Goal: Task Accomplishment & Management: Manage account settings

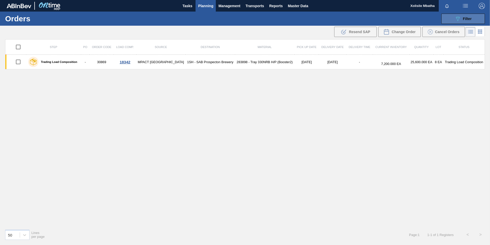
drag, startPoint x: 462, startPoint y: 20, endPoint x: 441, endPoint y: 32, distance: 24.1
click at [462, 21] on div "089F7B8B-B2A5-4AFE-B5C0-19BA573D28AC Filter" at bounding box center [463, 19] width 17 height 6
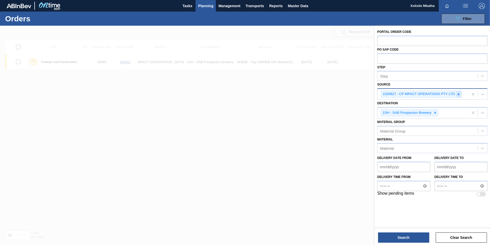
click at [459, 94] on icon at bounding box center [459, 94] width 2 height 2
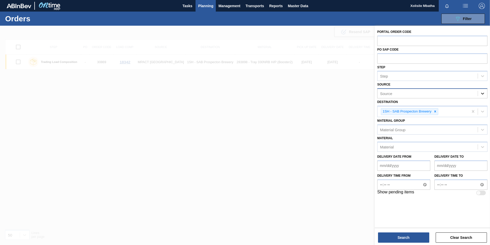
click at [487, 94] on div at bounding box center [482, 93] width 9 height 9
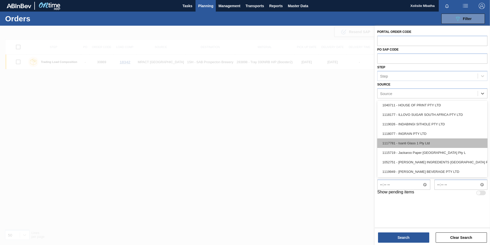
scroll to position [333, 0]
click at [407, 142] on div "1117781 - Isanti Glass 1 Pty Ltd" at bounding box center [433, 142] width 110 height 9
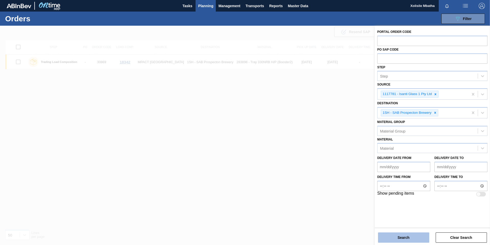
click at [405, 235] on button "Search" at bounding box center [403, 237] width 51 height 10
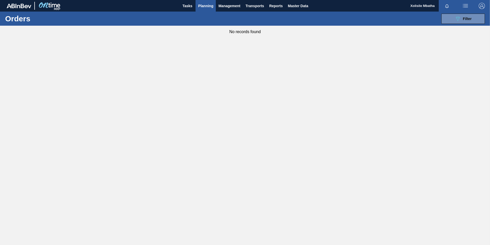
click at [206, 7] on span "Planning" at bounding box center [205, 6] width 15 height 6
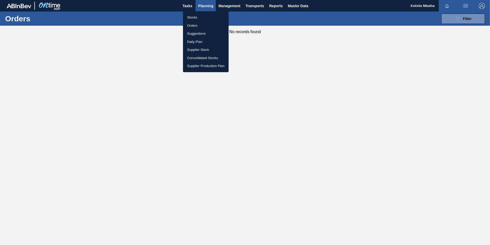
click at [193, 15] on li "Stocks" at bounding box center [206, 17] width 46 height 8
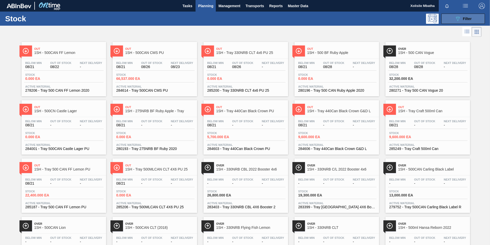
click at [472, 18] on button "089F7B8B-B2A5-4AFE-B5C0-19BA573D28AC Filter" at bounding box center [464, 19] width 44 height 10
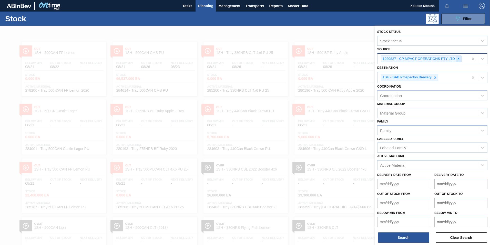
click at [460, 59] on icon at bounding box center [459, 59] width 4 height 4
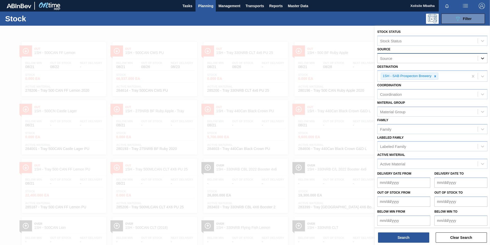
click at [486, 59] on div at bounding box center [482, 58] width 9 height 9
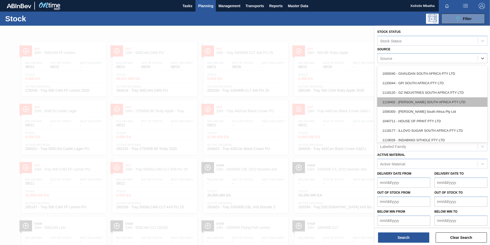
scroll to position [333, 0]
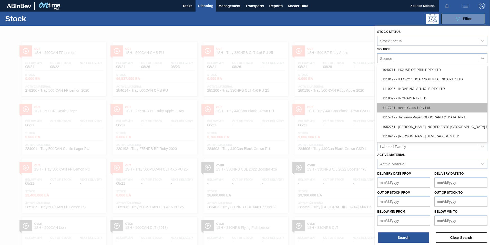
click at [409, 110] on div "1117781 - Isanti Glass 1 Pty Ltd" at bounding box center [433, 107] width 110 height 9
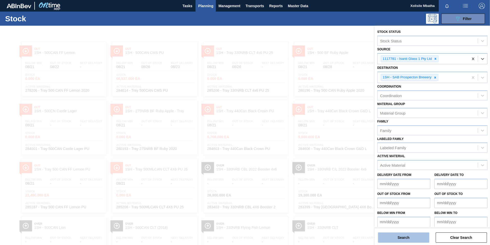
click at [412, 238] on button "Search" at bounding box center [403, 237] width 51 height 10
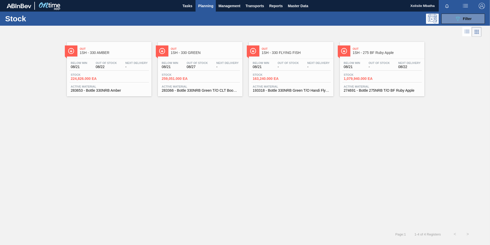
click at [109, 56] on div "Out 1SH - 330 AMBER" at bounding box center [114, 51] width 69 height 12
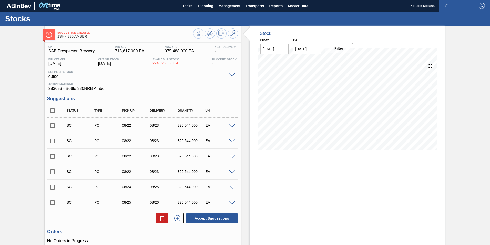
click at [50, 126] on input "checkbox" at bounding box center [52, 125] width 11 height 11
click at [211, 217] on button "Accept Suggestions" at bounding box center [211, 218] width 51 height 10
checkbox input "false"
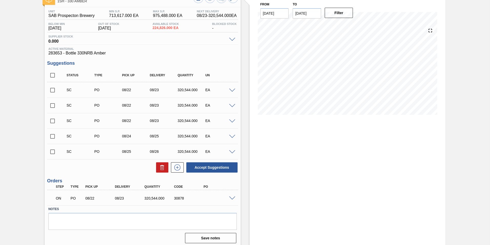
scroll to position [38, 0]
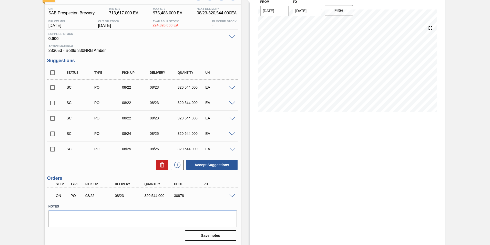
click at [232, 194] on span at bounding box center [232, 196] width 6 height 4
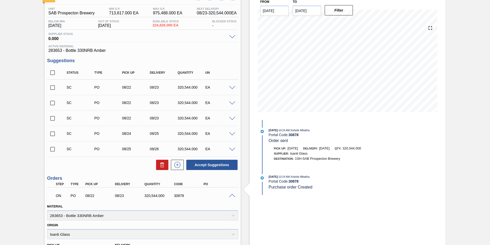
click at [232, 194] on span at bounding box center [232, 196] width 6 height 4
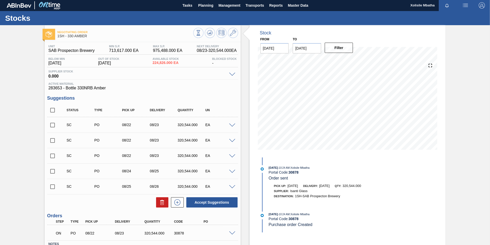
scroll to position [0, 0]
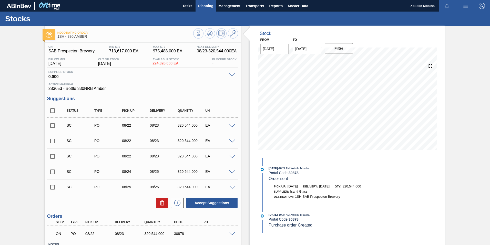
click at [206, 4] on span "Planning" at bounding box center [205, 6] width 15 height 6
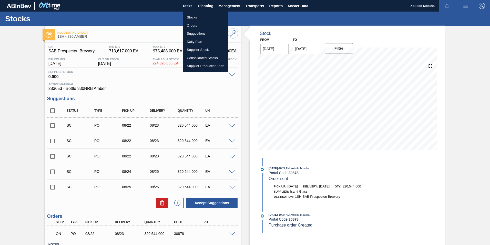
click at [193, 25] on li "Orders" at bounding box center [206, 26] width 46 height 8
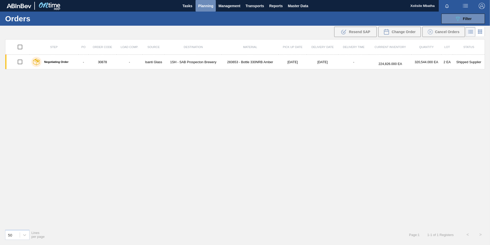
click at [208, 5] on span "Planning" at bounding box center [205, 6] width 15 height 6
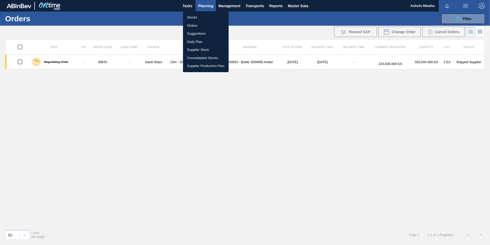
click at [267, 157] on div at bounding box center [245, 122] width 490 height 245
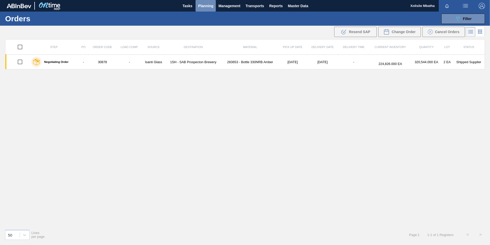
click at [207, 7] on span "Planning" at bounding box center [205, 6] width 15 height 6
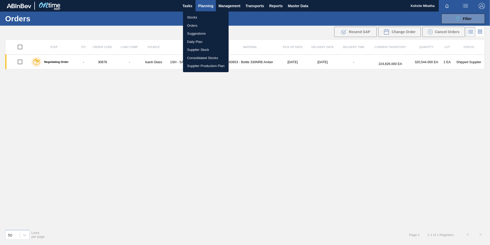
click at [189, 17] on li "Stocks" at bounding box center [206, 17] width 46 height 8
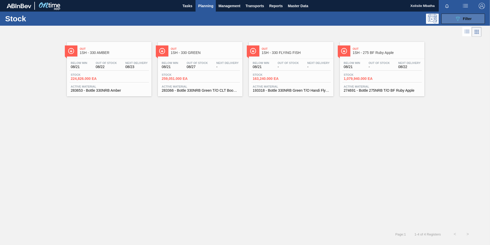
click at [451, 16] on button "089F7B8B-B2A5-4AFE-B5C0-19BA573D28AC Filter" at bounding box center [464, 19] width 44 height 10
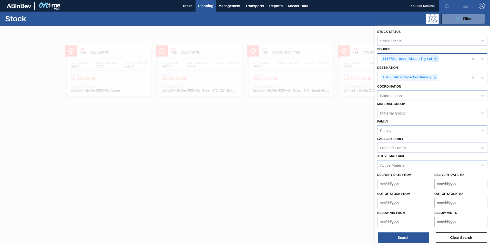
click at [437, 58] on icon at bounding box center [436, 59] width 4 height 4
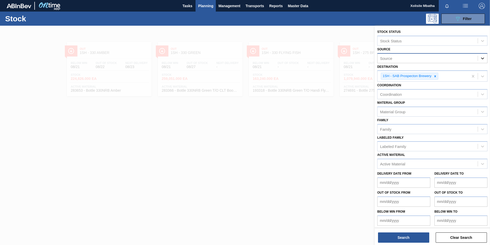
click at [483, 58] on icon at bounding box center [482, 58] width 5 height 5
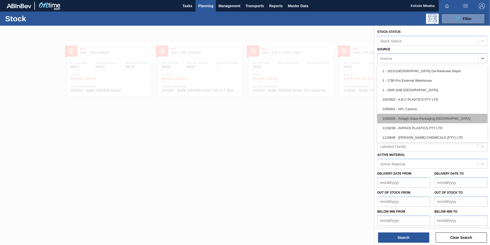
click at [408, 119] on div "1000008 - Ardagh Glass Packaging [GEOGRAPHIC_DATA]" at bounding box center [433, 118] width 110 height 9
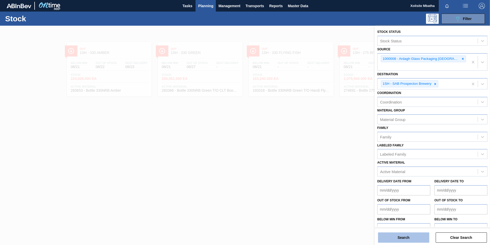
click at [408, 240] on button "Search" at bounding box center [403, 237] width 51 height 10
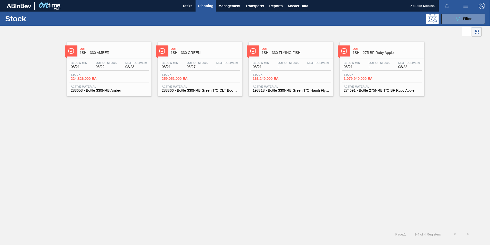
click at [192, 53] on span "1SH - 330 GREEN" at bounding box center [205, 53] width 69 height 4
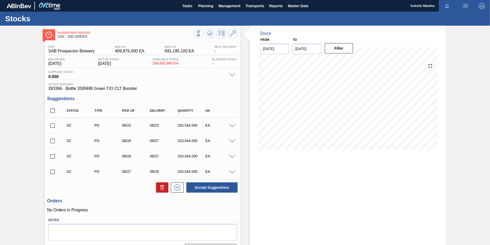
click at [232, 126] on span at bounding box center [232, 126] width 6 height 4
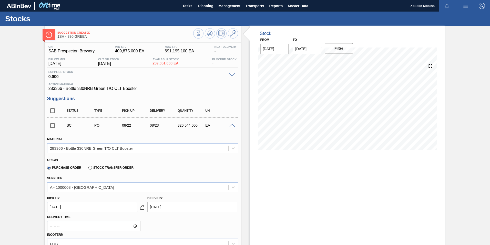
click at [232, 126] on span at bounding box center [232, 126] width 6 height 4
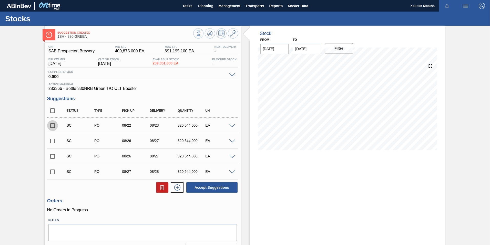
click at [53, 127] on input "checkbox" at bounding box center [52, 125] width 11 height 11
click at [232, 126] on span at bounding box center [232, 126] width 6 height 4
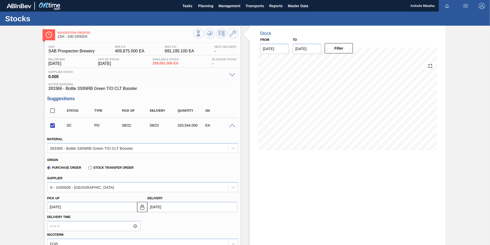
click at [232, 126] on span at bounding box center [232, 126] width 6 height 4
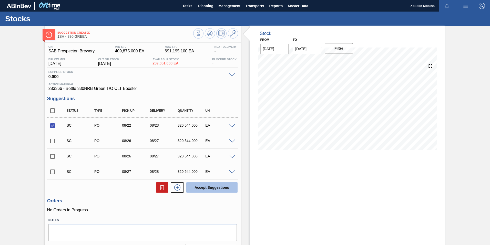
click at [222, 187] on button "Accept Suggestions" at bounding box center [211, 187] width 51 height 10
checkbox input "false"
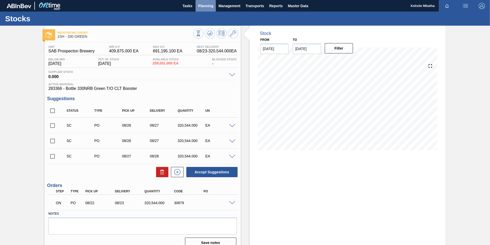
click at [207, 4] on span "Planning" at bounding box center [205, 6] width 15 height 6
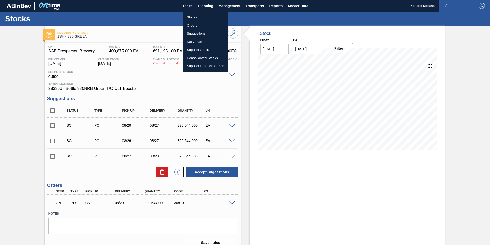
drag, startPoint x: 197, startPoint y: 25, endPoint x: 256, endPoint y: 16, distance: 59.2
click at [197, 25] on li "Orders" at bounding box center [206, 26] width 46 height 8
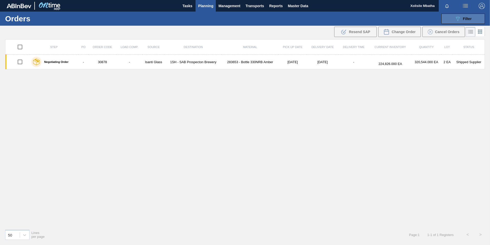
click at [463, 17] on div "089F7B8B-B2A5-4AFE-B5C0-19BA573D28AC Filter" at bounding box center [463, 19] width 17 height 6
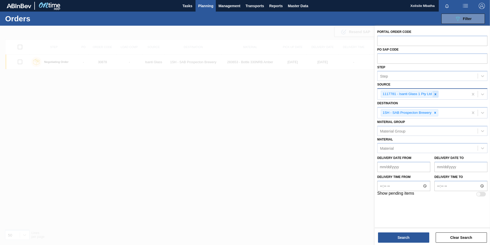
click at [437, 94] on div at bounding box center [436, 94] width 6 height 6
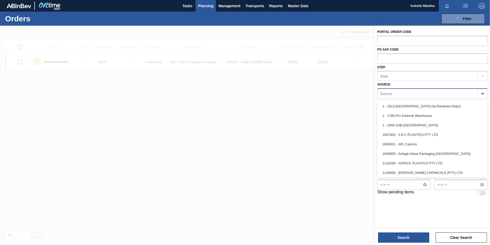
click at [484, 93] on icon at bounding box center [482, 93] width 5 height 5
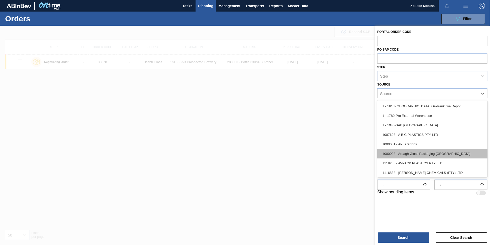
click at [408, 150] on div "1000008 - Ardagh Glass Packaging [GEOGRAPHIC_DATA]" at bounding box center [433, 153] width 110 height 9
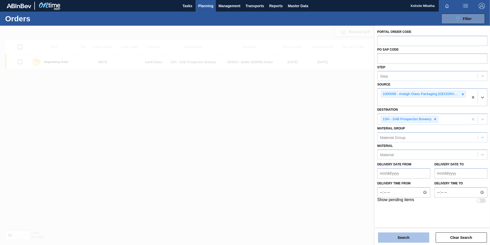
click at [411, 238] on button "Search" at bounding box center [403, 237] width 51 height 10
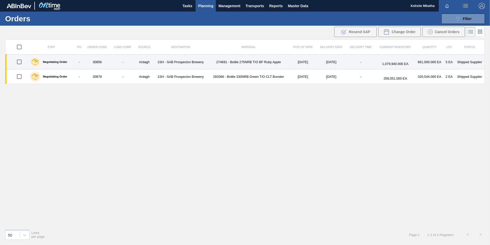
click at [195, 62] on td "1SH - SAB Prospecton Brewery" at bounding box center [181, 62] width 54 height 15
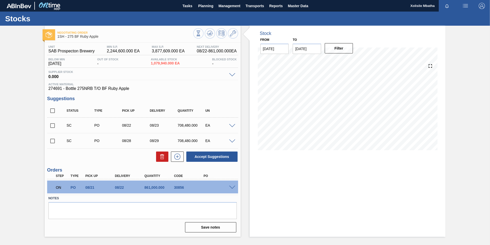
click at [230, 188] on span at bounding box center [232, 187] width 6 height 4
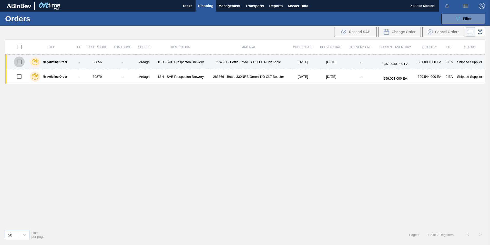
click at [19, 62] on input "checkbox" at bounding box center [19, 61] width 11 height 11
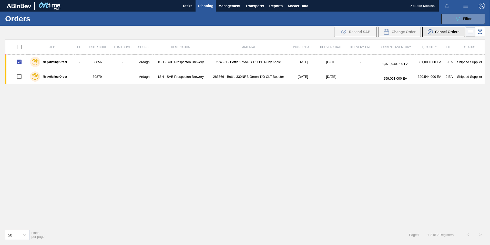
click at [442, 32] on span "Cancel Orders" at bounding box center [447, 32] width 25 height 4
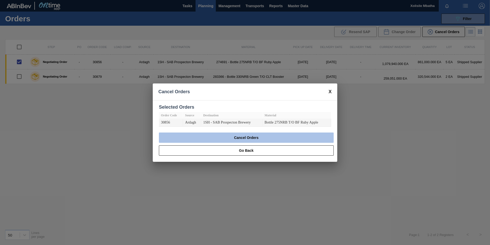
click at [261, 138] on button "Cancel Orders" at bounding box center [246, 137] width 175 height 10
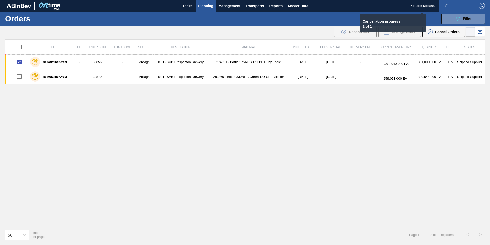
checkbox input "false"
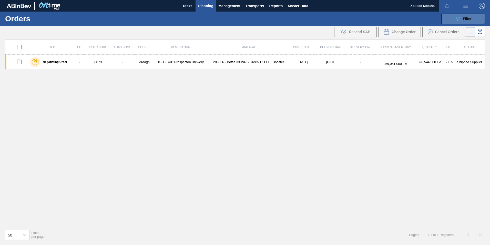
click at [461, 17] on div "089F7B8B-B2A5-4AFE-B5C0-19BA573D28AC Filter" at bounding box center [463, 19] width 17 height 6
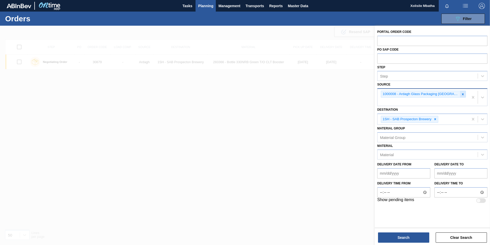
click at [461, 95] on icon at bounding box center [463, 94] width 4 height 4
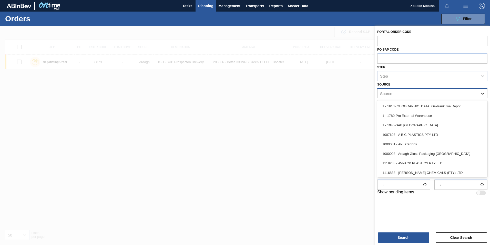
click at [482, 93] on icon at bounding box center [482, 94] width 3 height 2
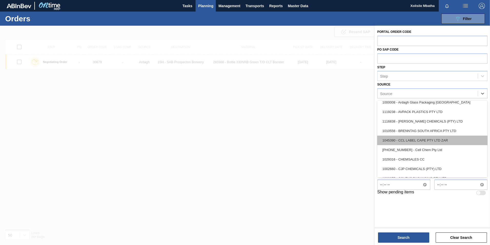
scroll to position [103, 0]
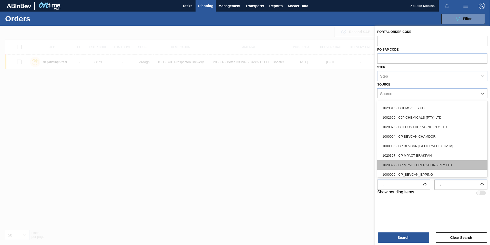
click at [403, 162] on div "1020827 - CP MPACT OPERATIONS PTY LTD" at bounding box center [433, 164] width 110 height 9
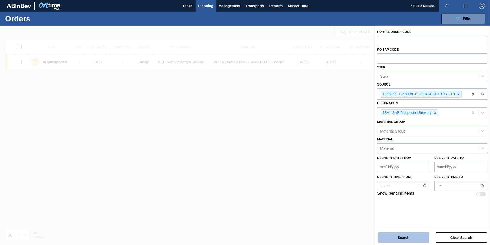
click at [411, 238] on button "Search" at bounding box center [403, 237] width 51 height 10
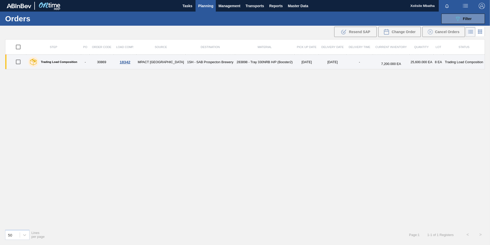
click at [129, 63] on div "18342" at bounding box center [125, 62] width 21 height 4
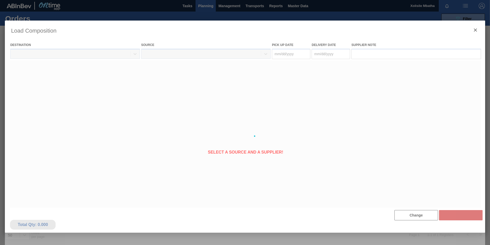
type Date "[DATE]"
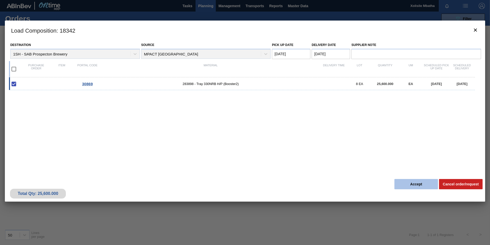
click at [420, 183] on button "Accept" at bounding box center [417, 184] width 44 height 10
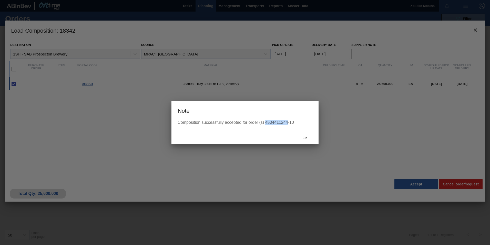
drag, startPoint x: 287, startPoint y: 121, endPoint x: 265, endPoint y: 120, distance: 21.8
click at [265, 120] on div "Composition successfully accepted for order (s) 4504411244-10" at bounding box center [245, 122] width 135 height 5
copy div "4504411244"
click at [308, 138] on span "Ok" at bounding box center [305, 138] width 13 height 4
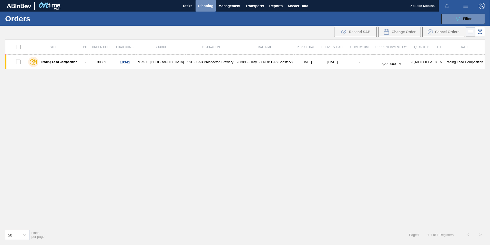
click at [209, 5] on span "Planning" at bounding box center [205, 6] width 15 height 6
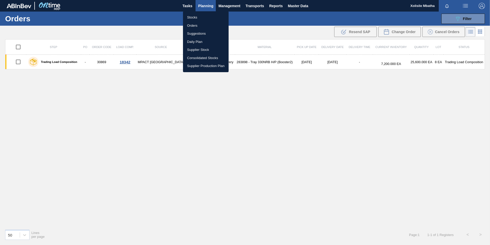
click at [193, 26] on li "Orders" at bounding box center [206, 26] width 46 height 8
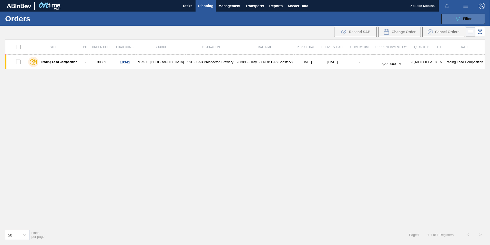
click at [469, 19] on span "Filter" at bounding box center [467, 19] width 9 height 4
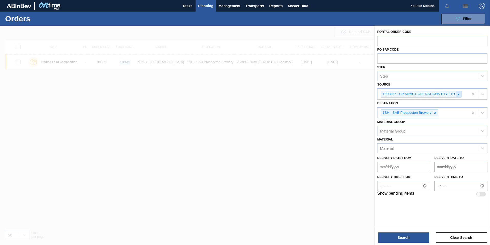
click at [458, 94] on icon at bounding box center [459, 94] width 4 height 4
click at [485, 93] on icon at bounding box center [482, 93] width 5 height 5
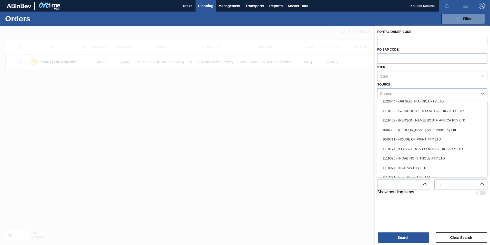
scroll to position [308, 0]
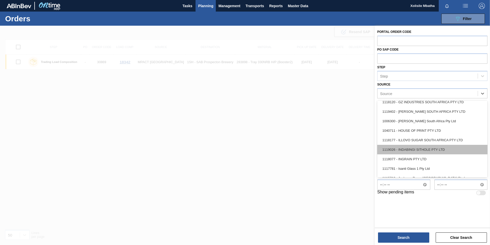
click at [405, 151] on div "1119026 - INDABINGI SITHOLE PTY LTD" at bounding box center [433, 149] width 110 height 9
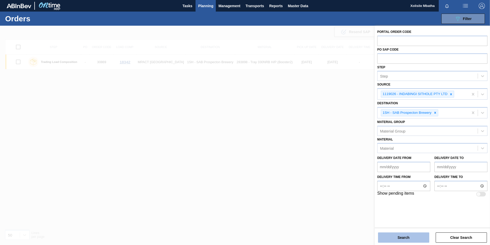
drag, startPoint x: 412, startPoint y: 239, endPoint x: 409, endPoint y: 234, distance: 6.1
click at [412, 238] on button "Search" at bounding box center [403, 237] width 51 height 10
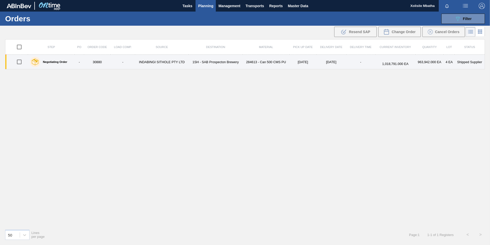
click at [173, 61] on td "INDABINGI SITHOLE PTY LTD" at bounding box center [162, 62] width 54 height 15
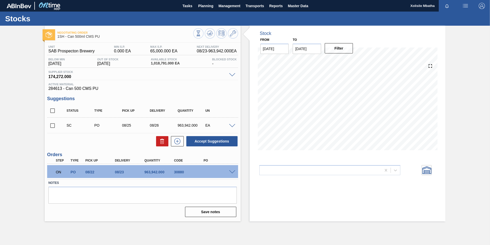
click at [232, 172] on span at bounding box center [232, 172] width 6 height 4
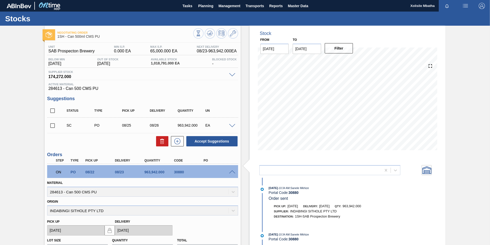
click at [230, 173] on span at bounding box center [232, 172] width 6 height 4
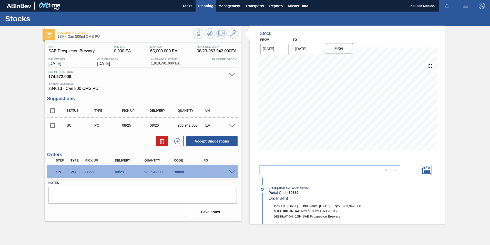
click at [204, 7] on span "Planning" at bounding box center [205, 6] width 15 height 6
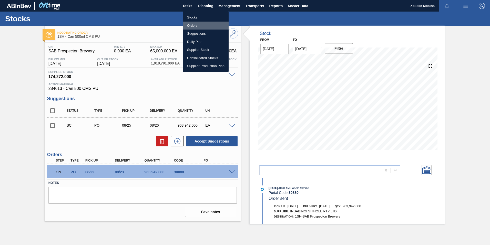
click at [194, 24] on li "Orders" at bounding box center [206, 26] width 46 height 8
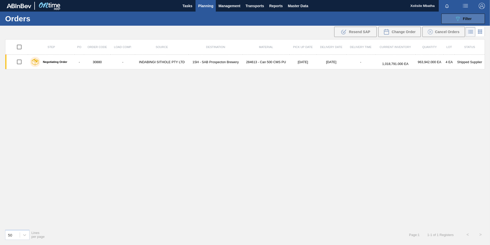
click at [468, 19] on span "Filter" at bounding box center [467, 19] width 9 height 4
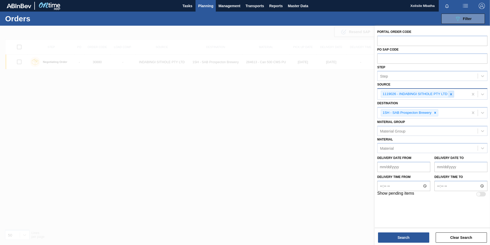
click at [451, 94] on icon at bounding box center [452, 94] width 2 height 2
click at [483, 91] on icon at bounding box center [482, 93] width 5 height 5
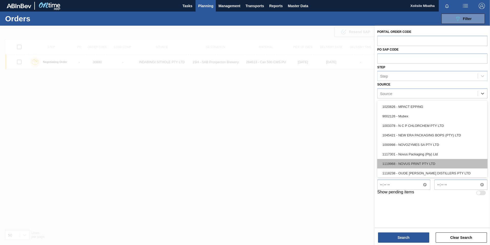
scroll to position [462, 0]
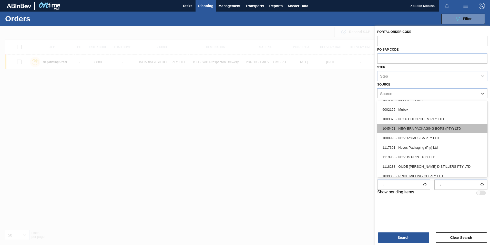
click at [409, 124] on div "1045421 - NEW ERA PACKAGING BOPS (PTY) LTD" at bounding box center [433, 128] width 110 height 9
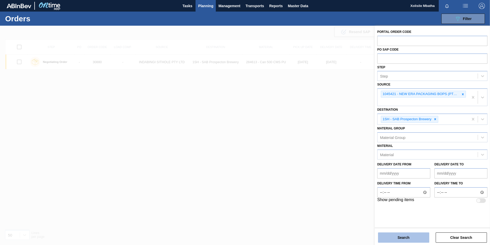
click at [408, 240] on button "Search" at bounding box center [403, 237] width 51 height 10
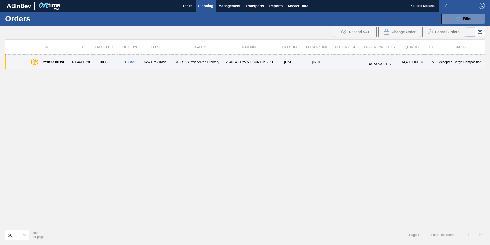
click at [131, 63] on div "18341" at bounding box center [129, 62] width 23 height 4
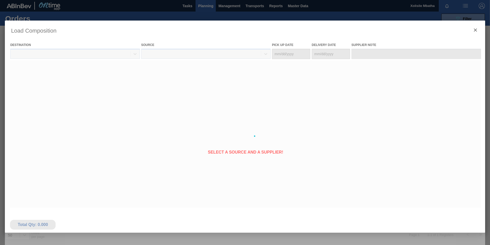
type Date "[DATE]"
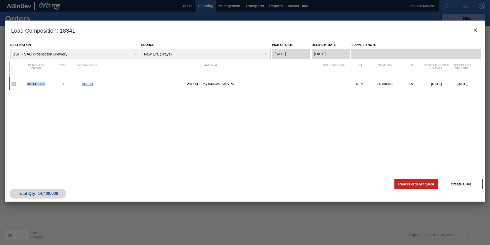
drag, startPoint x: 45, startPoint y: 84, endPoint x: 27, endPoint y: 84, distance: 18.5
click at [27, 84] on div "4504411228" at bounding box center [36, 84] width 26 height 4
copy div "4504411228"
click at [479, 32] on button "botão de ícone" at bounding box center [476, 30] width 12 height 12
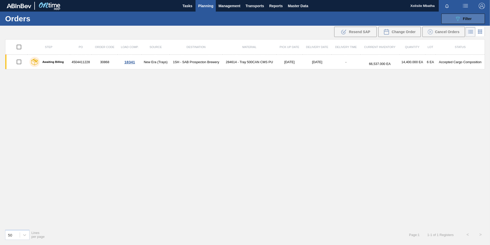
click at [463, 17] on div "089F7B8B-B2A5-4AFE-B5C0-19BA573D28AC Filter" at bounding box center [463, 19] width 17 height 6
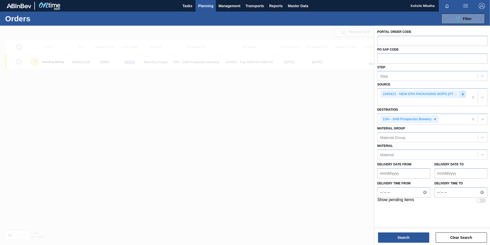
click at [461, 93] on div at bounding box center [463, 94] width 6 height 6
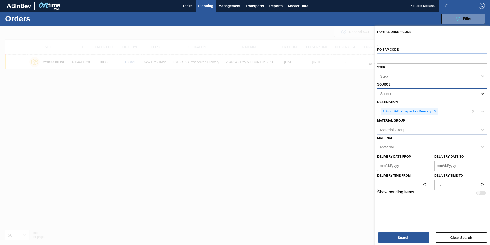
click at [485, 94] on icon at bounding box center [482, 93] width 5 height 5
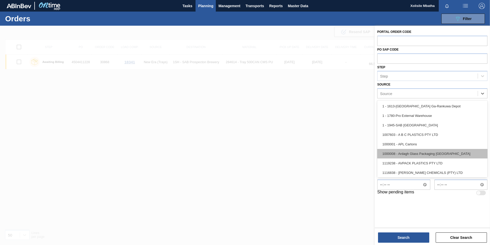
click at [417, 154] on div "1000008 - Ardagh Glass Packaging [GEOGRAPHIC_DATA]" at bounding box center [433, 153] width 110 height 9
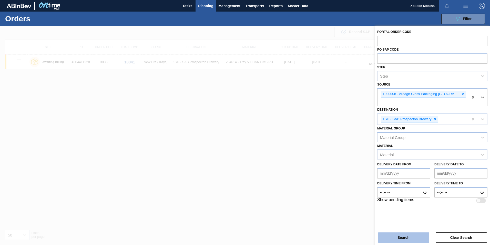
click at [400, 240] on button "Search" at bounding box center [403, 237] width 51 height 10
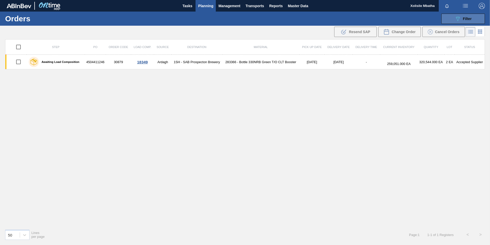
click at [473, 19] on button "089F7B8B-B2A5-4AFE-B5C0-19BA573D28AC Filter" at bounding box center [464, 19] width 44 height 10
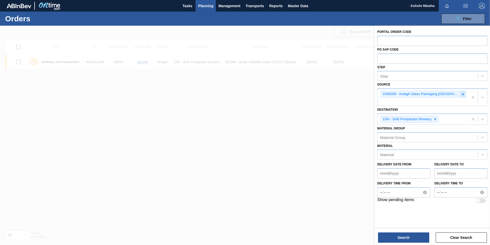
click at [461, 95] on icon at bounding box center [463, 94] width 4 height 4
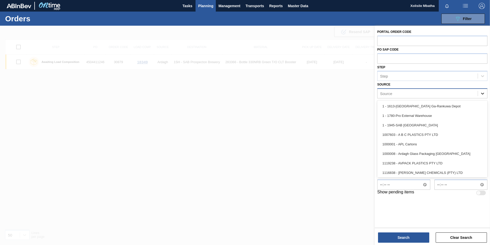
click at [485, 92] on icon at bounding box center [482, 93] width 5 height 5
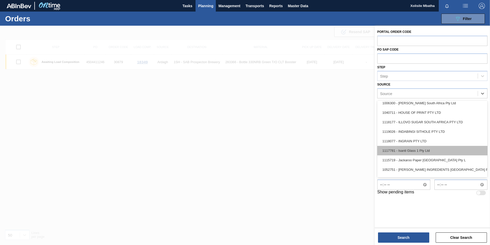
scroll to position [333, 0]
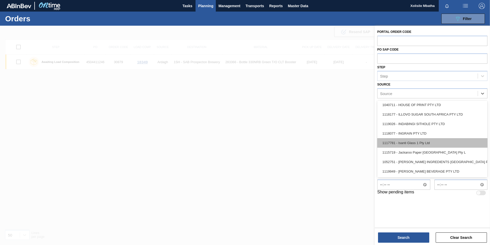
click at [413, 144] on div "1117781 - Isanti Glass 1 Pty Ltd" at bounding box center [433, 142] width 110 height 9
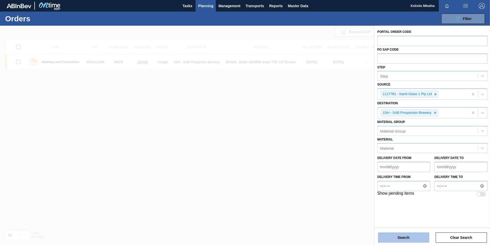
click at [402, 241] on button "Search" at bounding box center [403, 237] width 51 height 10
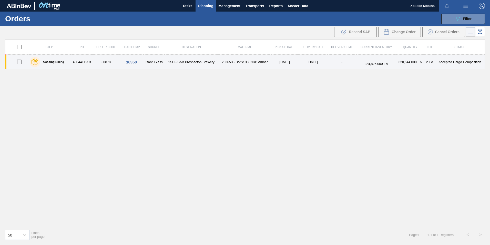
click at [128, 62] on div "18350" at bounding box center [131, 62] width 23 height 4
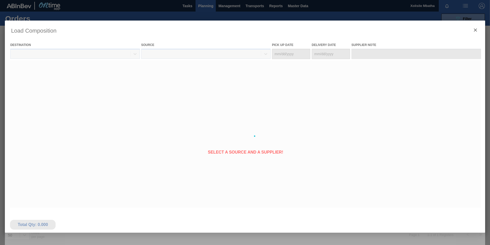
type Date "[DATE]"
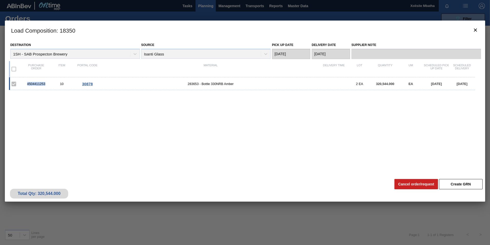
drag, startPoint x: 46, startPoint y: 85, endPoint x: 14, endPoint y: 81, distance: 31.5
click at [14, 81] on div "4504411253 10 30878 283653 - Bottle 330NRB Amber 2 EA 320,544.000 EA [DATE] [DA…" at bounding box center [242, 83] width 466 height 13
copy div "4504411253"
click at [478, 31] on icon "botão de ícone" at bounding box center [476, 30] width 6 height 6
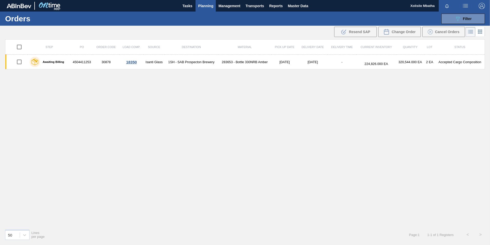
click at [205, 6] on span "Planning" at bounding box center [205, 6] width 15 height 6
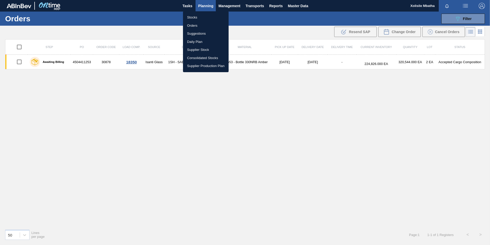
click at [197, 17] on li "Stocks" at bounding box center [206, 17] width 46 height 8
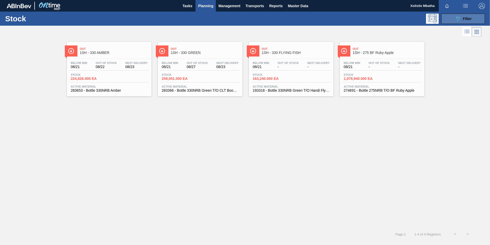
click at [476, 20] on button "089F7B8B-B2A5-4AFE-B5C0-19BA573D28AC Filter" at bounding box center [464, 19] width 44 height 10
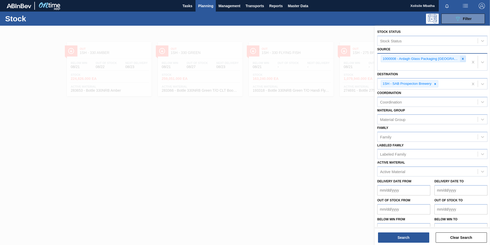
drag, startPoint x: 460, startPoint y: 59, endPoint x: 477, endPoint y: 57, distance: 17.3
click at [461, 58] on icon at bounding box center [463, 59] width 4 height 4
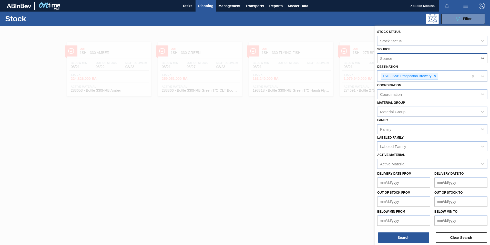
click at [483, 56] on icon at bounding box center [482, 58] width 5 height 5
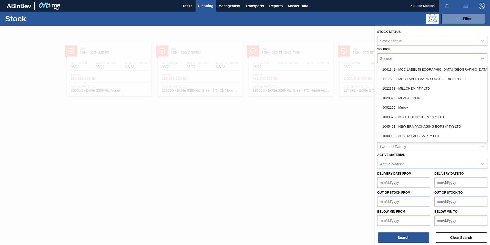
scroll to position [436, 0]
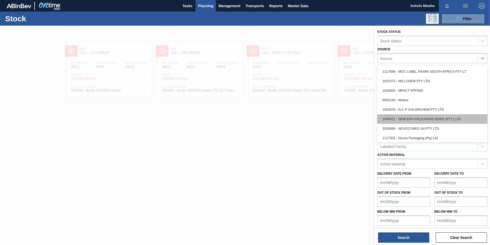
click at [408, 118] on div "1045421 - NEW ERA PACKAGING BOPS (PTY) LTD" at bounding box center [433, 118] width 110 height 9
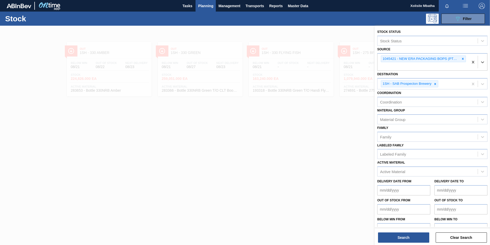
click at [408, 242] on div "Stock Status Stock Status Source option 1045421 - NEW ERA PACKAGING BOPS (PTY) …" at bounding box center [432, 136] width 115 height 220
click at [402, 237] on button "Search" at bounding box center [403, 237] width 51 height 10
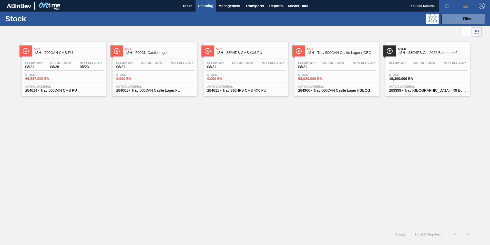
click at [67, 49] on span "Out" at bounding box center [68, 48] width 69 height 3
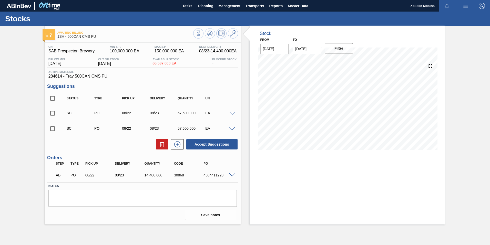
click at [231, 176] on span at bounding box center [232, 175] width 6 height 4
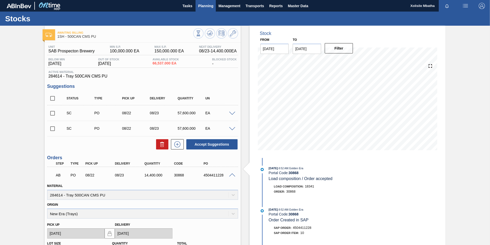
click at [204, 5] on span "Planning" at bounding box center [205, 6] width 15 height 6
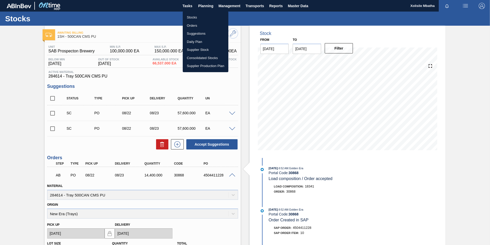
drag, startPoint x: 191, startPoint y: 17, endPoint x: 182, endPoint y: 17, distance: 9.0
click at [191, 17] on li "Stocks" at bounding box center [206, 17] width 46 height 8
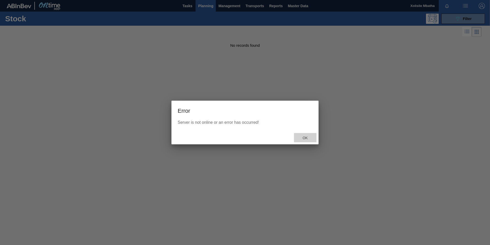
click at [301, 136] on span "Ok" at bounding box center [305, 138] width 13 height 4
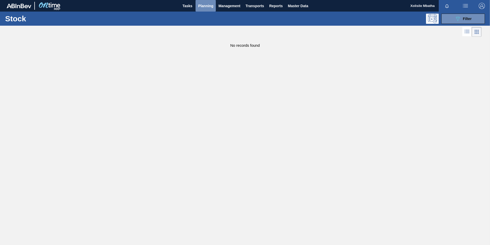
click at [208, 6] on span "Planning" at bounding box center [205, 6] width 15 height 6
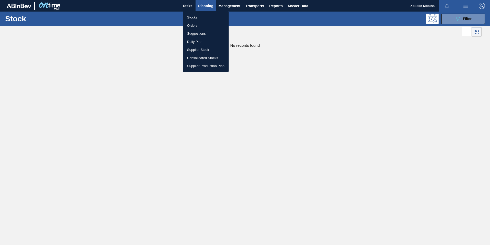
click at [193, 24] on li "Orders" at bounding box center [206, 26] width 46 height 8
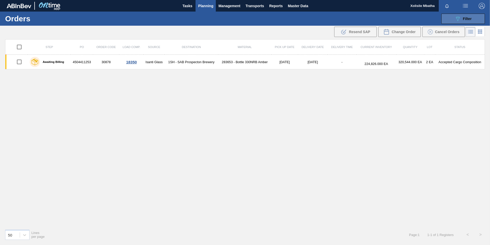
click at [461, 18] on icon "089F7B8B-B2A5-4AFE-B5C0-19BA573D28AC" at bounding box center [458, 19] width 6 height 6
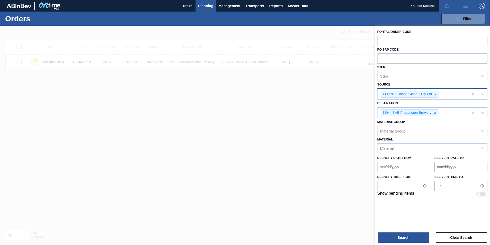
drag, startPoint x: 436, startPoint y: 94, endPoint x: 444, endPoint y: 94, distance: 7.5
click at [436, 94] on icon at bounding box center [436, 94] width 4 height 4
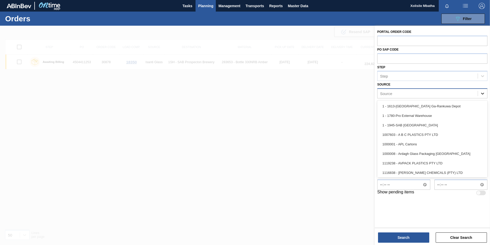
click at [486, 92] on div at bounding box center [482, 93] width 9 height 9
drag, startPoint x: 412, startPoint y: 151, endPoint x: 413, endPoint y: 163, distance: 12.4
click at [411, 151] on div "1000008 - Ardagh Glass Packaging [GEOGRAPHIC_DATA]" at bounding box center [433, 153] width 110 height 9
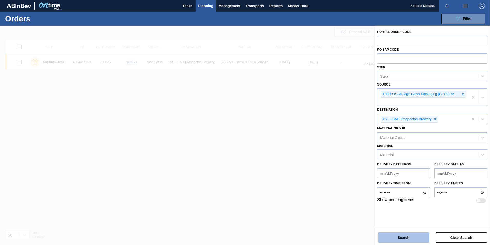
click at [418, 239] on button "Search" at bounding box center [403, 237] width 51 height 10
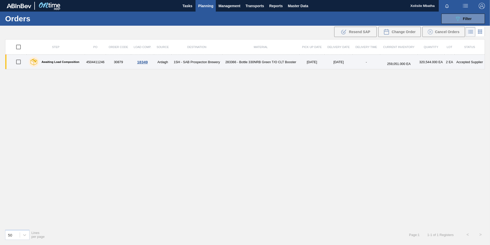
click at [143, 63] on div "18349" at bounding box center [143, 62] width 22 height 4
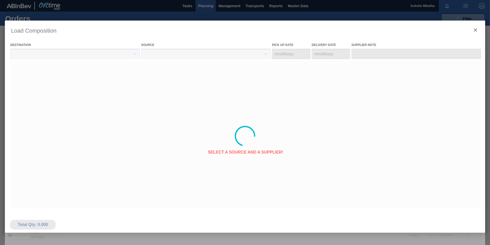
type Date "[DATE]"
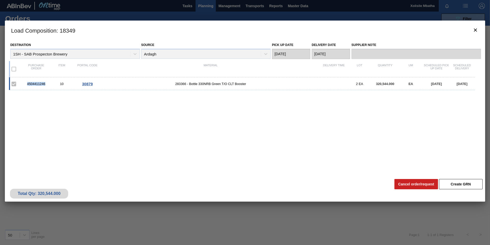
drag, startPoint x: 45, startPoint y: 83, endPoint x: 25, endPoint y: 83, distance: 19.5
click at [25, 83] on div "4504411246" at bounding box center [36, 84] width 26 height 4
copy div "4504411246"
click at [473, 28] on icon "botão de ícone" at bounding box center [476, 30] width 6 height 6
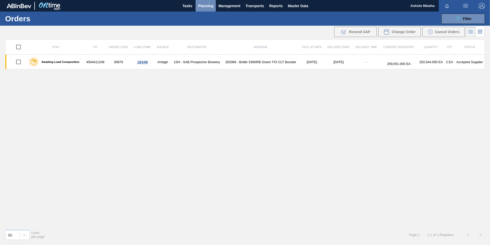
click at [208, 5] on span "Planning" at bounding box center [205, 6] width 15 height 6
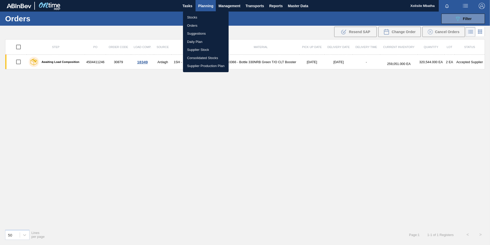
click at [346, 123] on div at bounding box center [245, 122] width 490 height 245
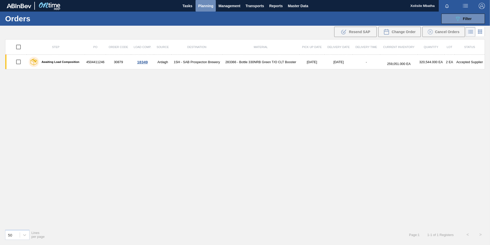
click at [203, 4] on span "Planning" at bounding box center [205, 6] width 15 height 6
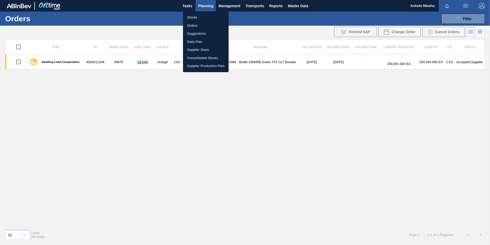
click at [192, 23] on li "Orders" at bounding box center [206, 26] width 46 height 8
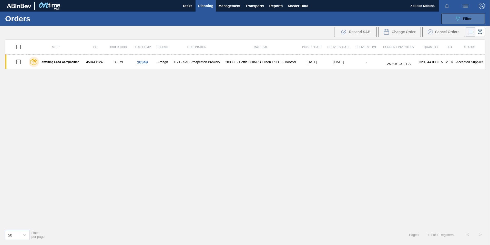
click at [464, 20] on span "Filter" at bounding box center [467, 19] width 9 height 4
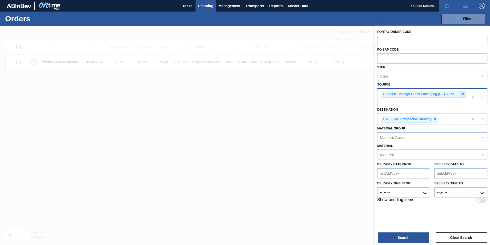
click at [461, 93] on icon at bounding box center [463, 94] width 4 height 4
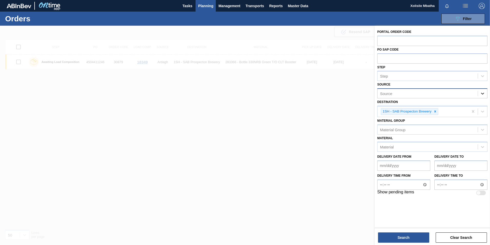
click at [481, 94] on icon at bounding box center [482, 93] width 5 height 5
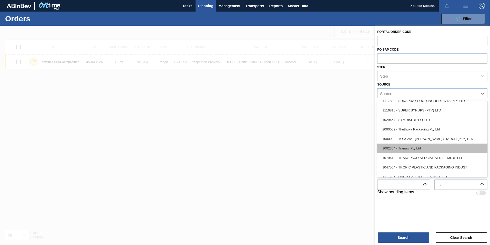
scroll to position [656, 0]
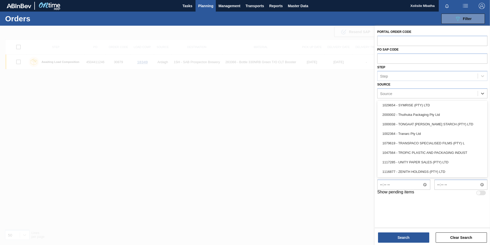
drag, startPoint x: 425, startPoint y: 151, endPoint x: 424, endPoint y: 154, distance: 3.3
click at [424, 151] on div "1047564 - TROPIC PLASTIC AND PACKAGING INDUST" at bounding box center [433, 152] width 110 height 9
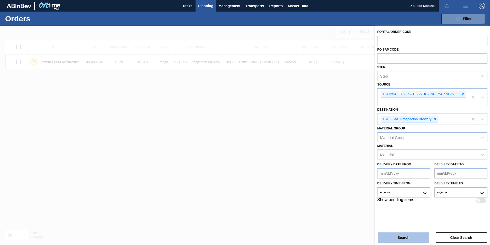
click at [404, 237] on button "Search" at bounding box center [403, 237] width 51 height 10
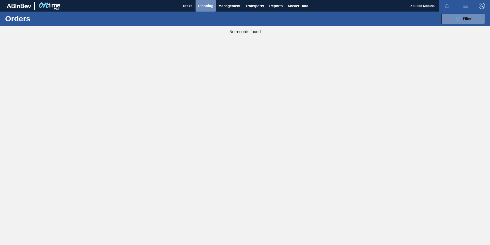
click at [206, 7] on span "Planning" at bounding box center [205, 6] width 15 height 6
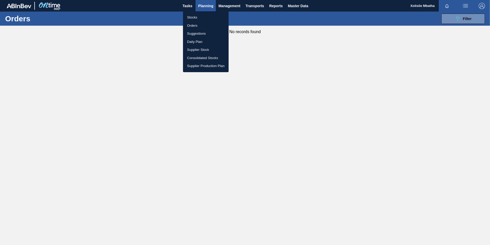
drag, startPoint x: 196, startPoint y: 15, endPoint x: 233, endPoint y: 16, distance: 36.9
click at [195, 15] on li "Stocks" at bounding box center [206, 17] width 46 height 8
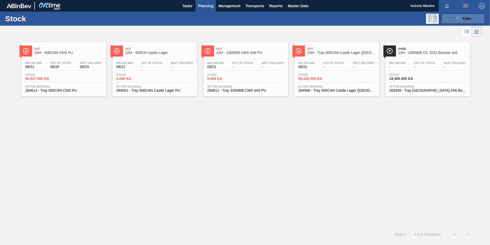
click at [480, 15] on button "089F7B8B-B2A5-4AFE-B5C0-19BA573D28AC Filter" at bounding box center [464, 19] width 44 height 10
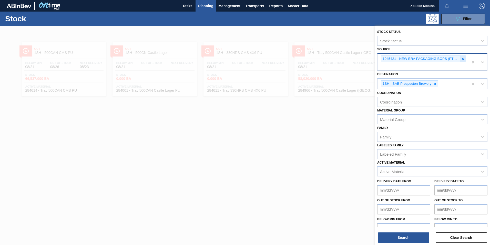
click at [462, 58] on icon at bounding box center [463, 59] width 2 height 2
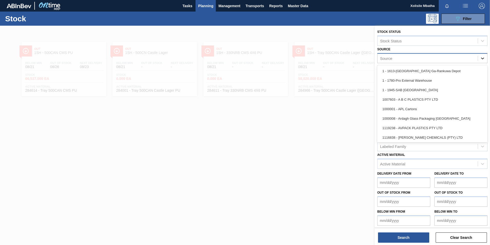
click at [483, 57] on icon at bounding box center [482, 58] width 5 height 5
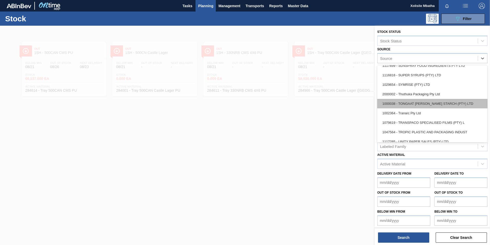
scroll to position [656, 0]
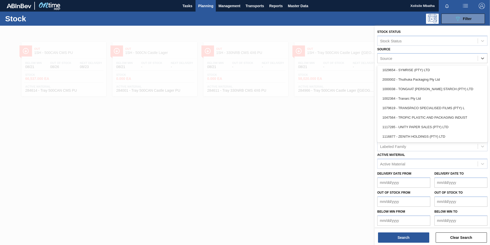
drag, startPoint x: 416, startPoint y: 117, endPoint x: 418, endPoint y: 124, distance: 7.8
click at [416, 117] on div "1047564 - TROPIC PLASTIC AND PACKAGING INDUST" at bounding box center [433, 117] width 110 height 9
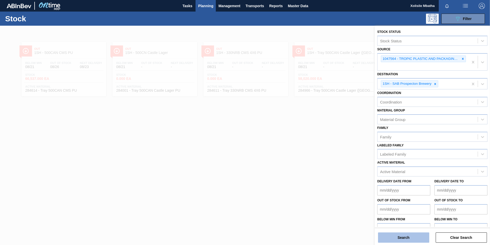
click at [408, 235] on button "Search" at bounding box center [403, 237] width 51 height 10
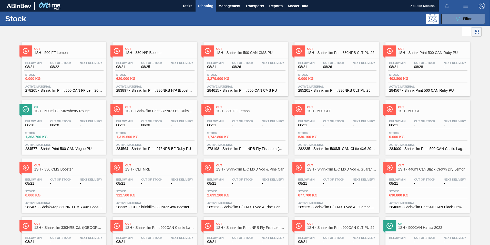
click at [241, 88] on span "284615 - Shrinkfilm Print 500 CAN CMS PU" at bounding box center [246, 90] width 77 height 4
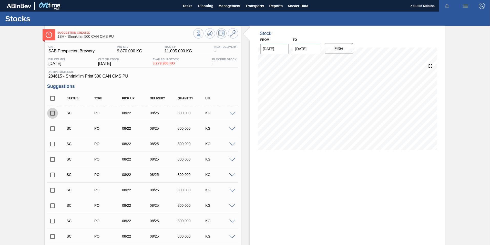
click at [55, 113] on input "checkbox" at bounding box center [52, 113] width 11 height 11
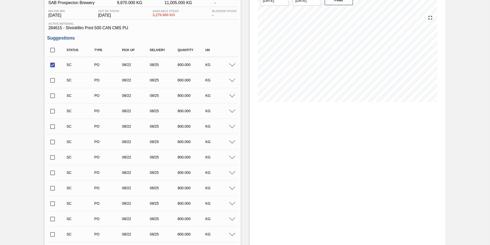
scroll to position [128, 0]
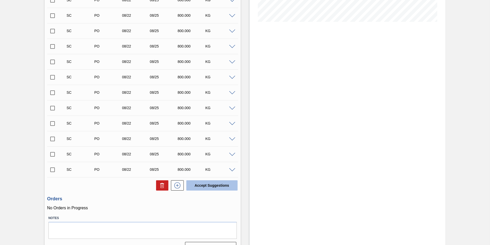
click at [218, 185] on button "Accept Suggestions" at bounding box center [211, 185] width 51 height 10
checkbox input "false"
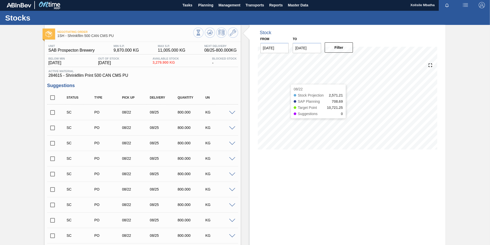
scroll to position [0, 0]
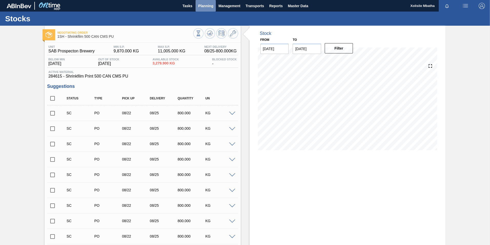
click at [212, 10] on button "Planning" at bounding box center [206, 6] width 20 height 12
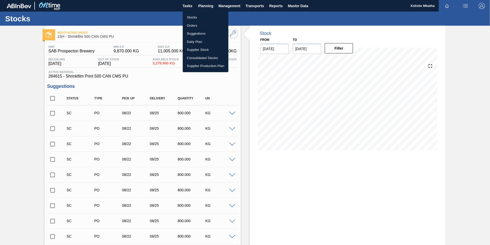
click at [197, 26] on li "Orders" at bounding box center [206, 26] width 46 height 8
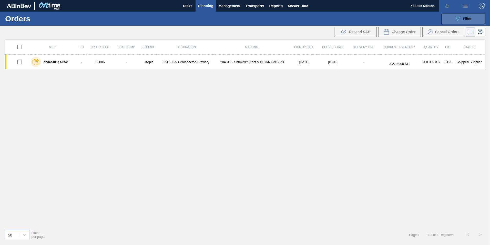
click at [469, 17] on span "Filter" at bounding box center [467, 19] width 9 height 4
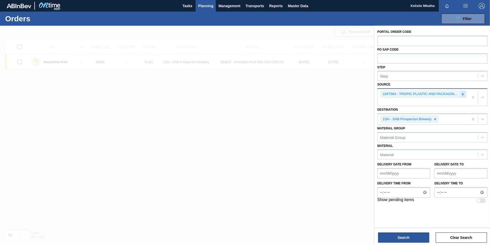
click at [462, 94] on icon at bounding box center [463, 94] width 4 height 4
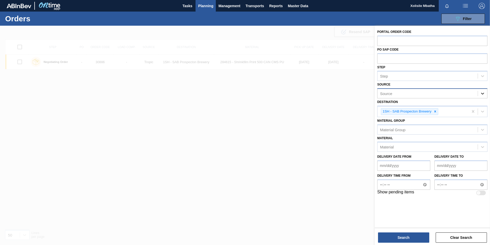
click at [484, 94] on icon at bounding box center [482, 93] width 5 height 5
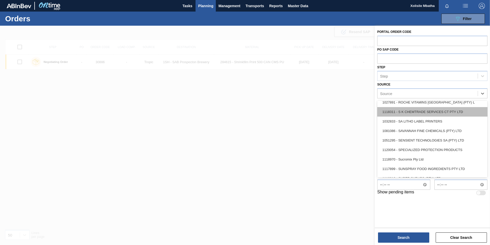
scroll to position [641, 0]
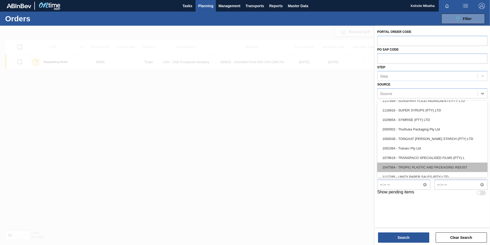
click at [416, 167] on div "1047564 - TROPIC PLASTIC AND PACKAGING INDUST" at bounding box center [433, 166] width 110 height 9
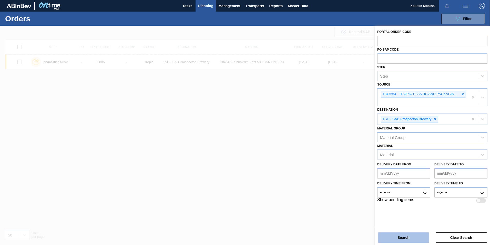
click at [408, 237] on button "Search" at bounding box center [403, 237] width 51 height 10
